Goal: Task Accomplishment & Management: Manage account settings

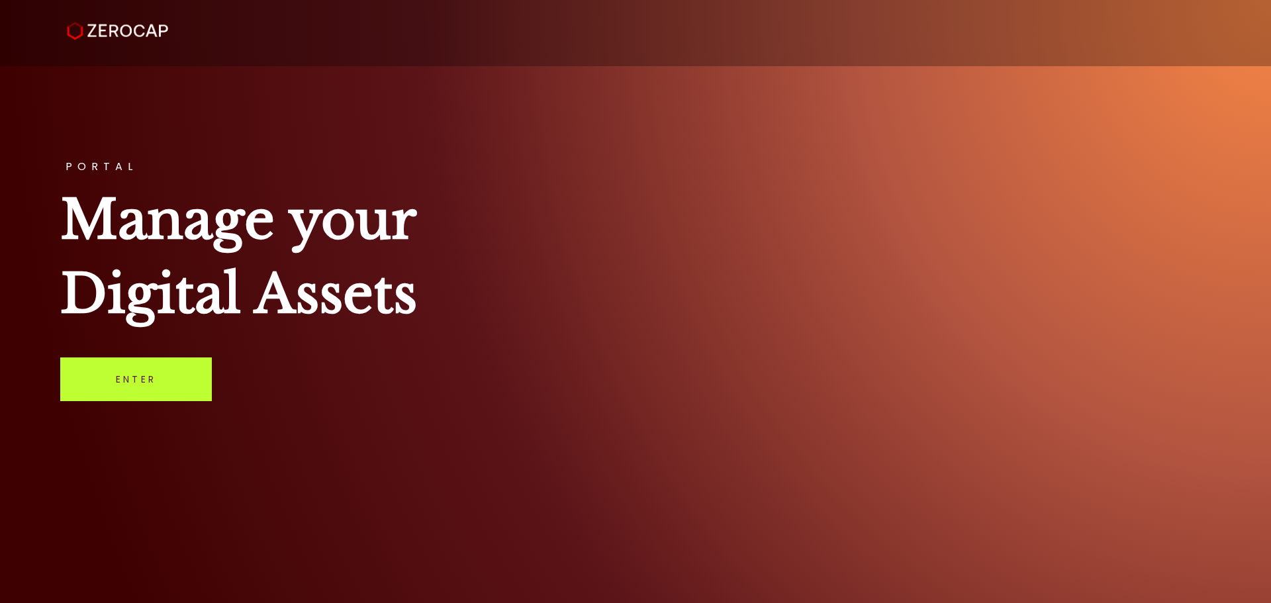
click at [150, 361] on link "Enter" at bounding box center [136, 379] width 152 height 44
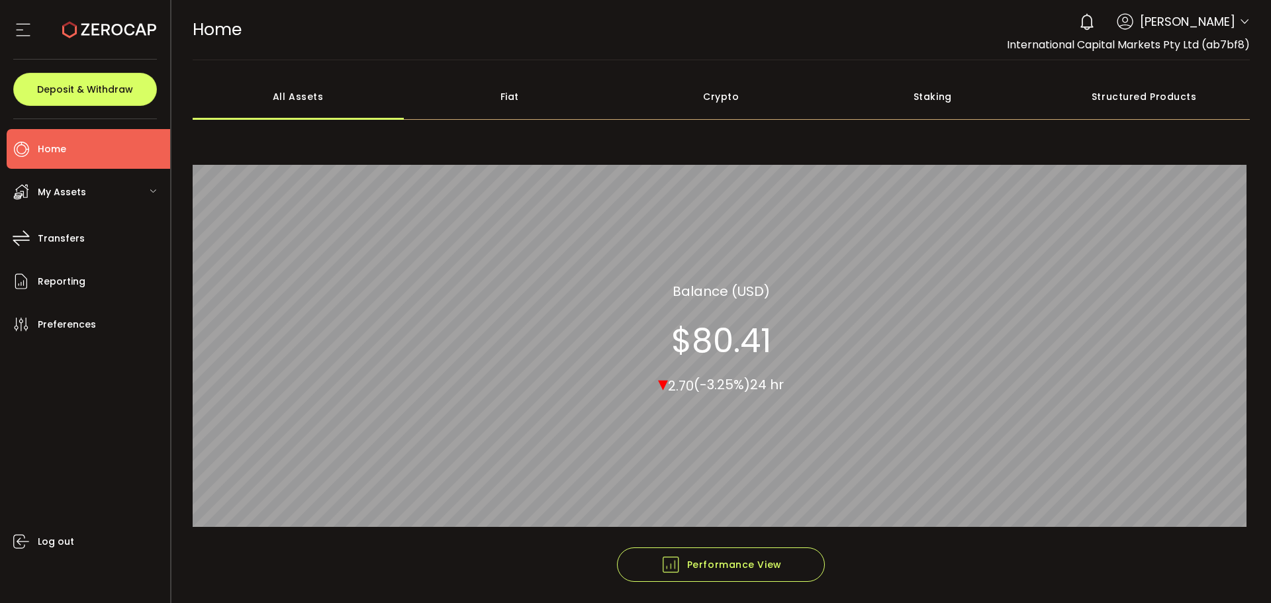
click at [1234, 24] on div "0 Aaditya Achreja Account International Capital Markets Pty Ltd (ab7bf8) Raw Tr…" at bounding box center [1160, 21] width 177 height 29
click at [1239, 20] on icon at bounding box center [1244, 22] width 11 height 11
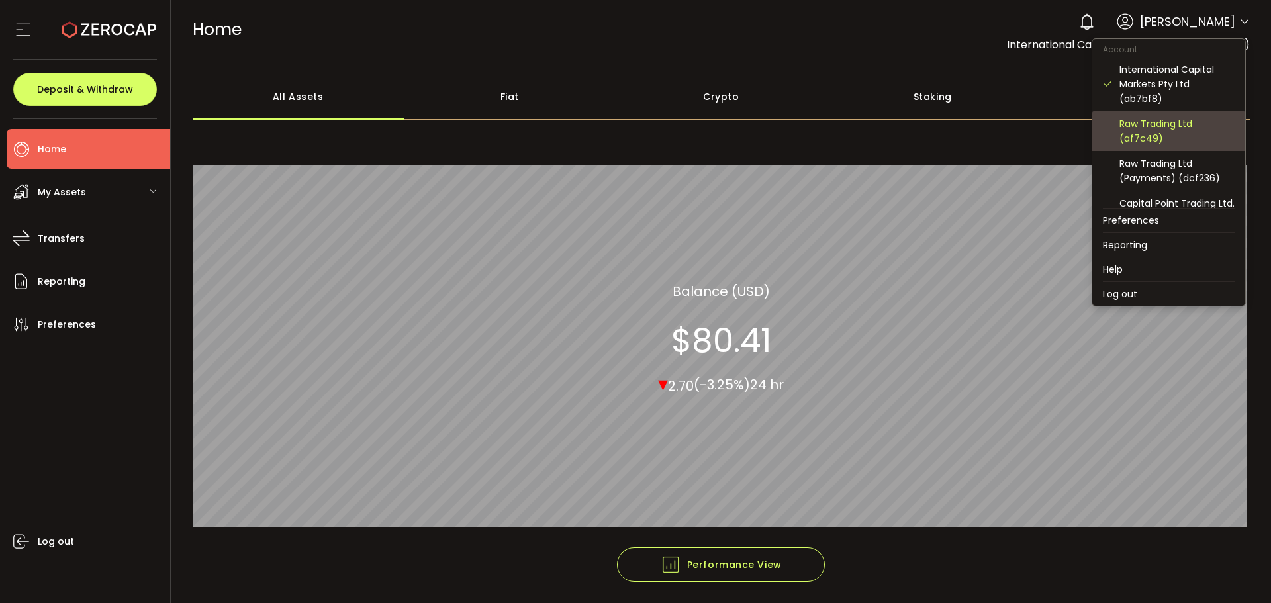
click at [1155, 133] on div "Raw Trading Ltd (af7c49)" at bounding box center [1176, 130] width 115 height 29
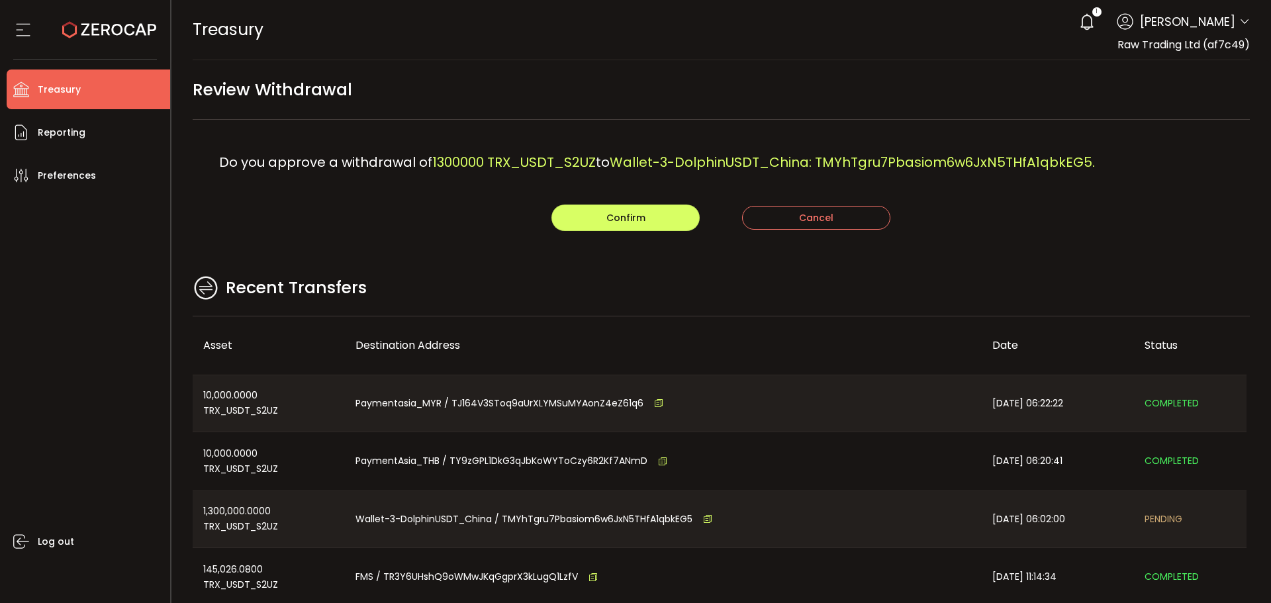
click at [559, 271] on main "Review Withdrawal Do you approve a withdrawal of 1300000 TRX_USDT_S2UZ to Walle…" at bounding box center [721, 381] width 1100 height 643
click at [598, 214] on button "Confirm" at bounding box center [625, 217] width 148 height 26
